Goal: Go to known website: Access a specific website the user already knows

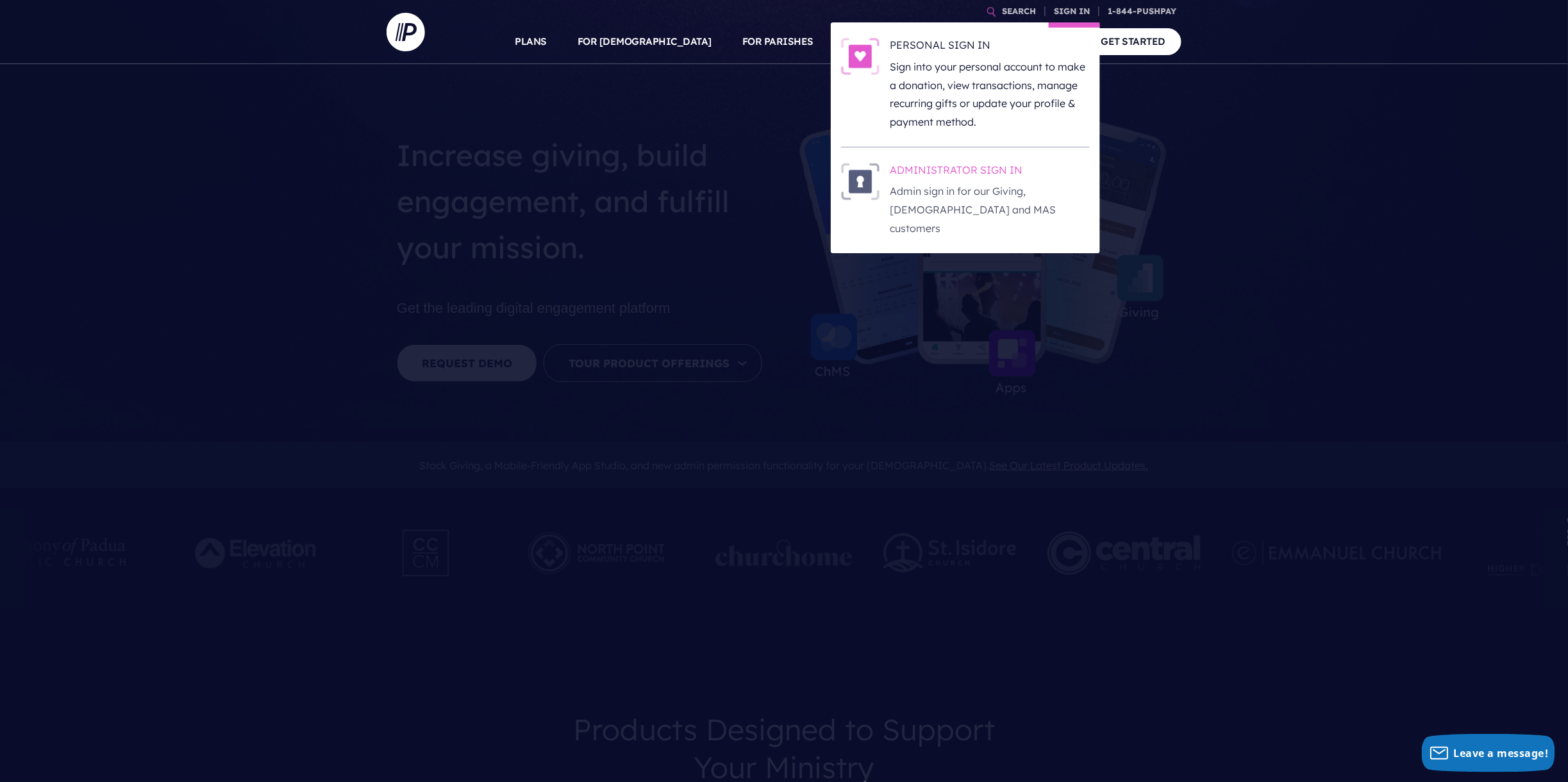
click at [947, 167] on h6 "ADMINISTRATOR SIGN IN" at bounding box center [989, 173] width 200 height 19
click at [926, 201] on p "Admin sign in for our Giving, [DEMOGRAPHIC_DATA] and MAS customers" at bounding box center [989, 209] width 200 height 55
click at [937, 183] on p "Admin sign in for our Giving, [DEMOGRAPHIC_DATA] and MAS customers" at bounding box center [989, 209] width 200 height 55
